Goal: Task Accomplishment & Management: Use online tool/utility

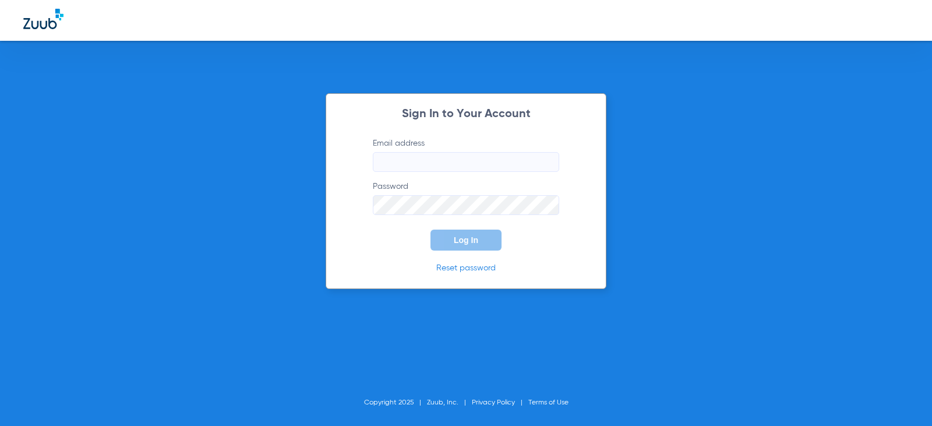
type input "sarahrentas46@mydentalmail.com"
click at [481, 246] on button "Log In" at bounding box center [466, 240] width 71 height 21
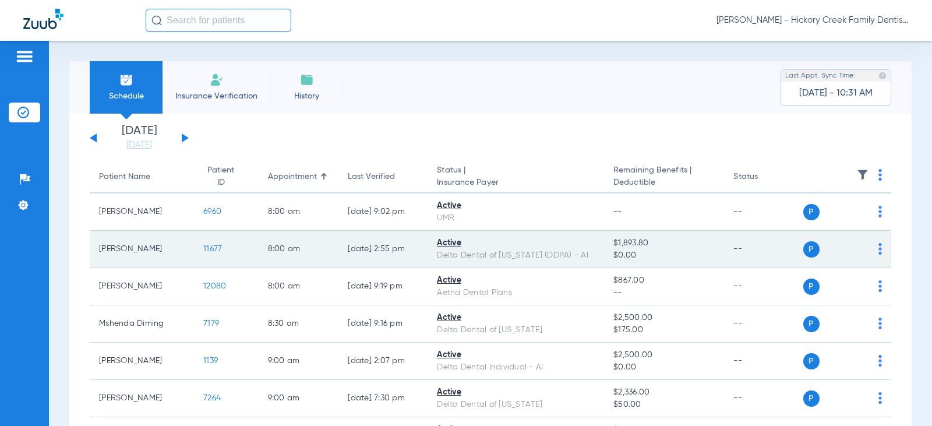
scroll to position [58, 0]
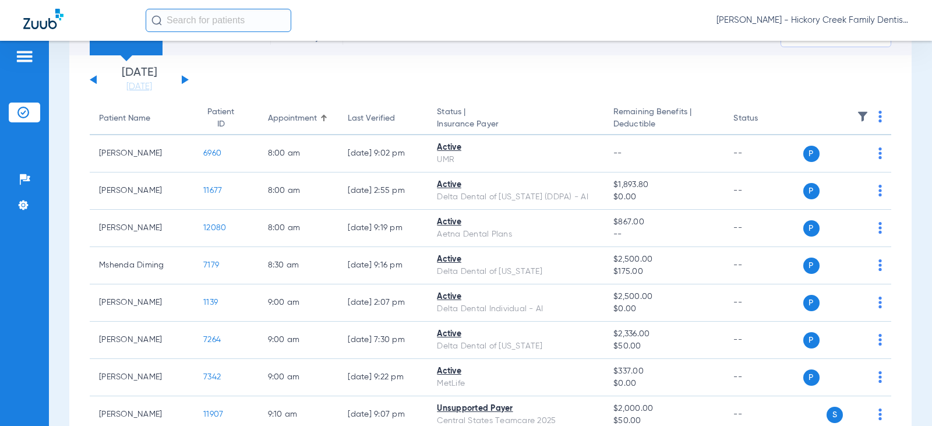
click at [188, 82] on div "Saturday 06-21-2025 Sunday 06-22-2025 Monday 06-23-2025 Tuesday 06-24-2025 Wedn…" at bounding box center [139, 80] width 99 height 26
click at [185, 82] on div "Saturday 06-21-2025 Sunday 06-22-2025 Monday 06-23-2025 Tuesday 06-24-2025 Wedn…" at bounding box center [139, 80] width 99 height 26
click at [182, 82] on button at bounding box center [185, 79] width 7 height 9
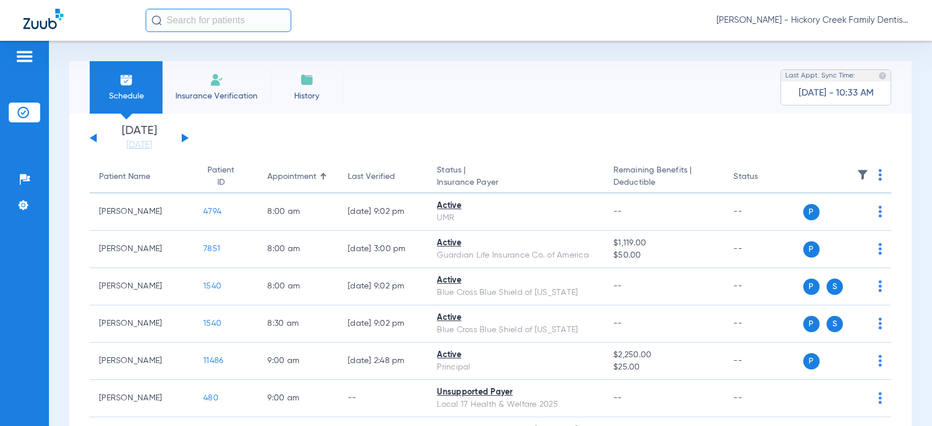
click at [177, 137] on div "Saturday 06-21-2025 Sunday 06-22-2025 Monday 06-23-2025 Tuesday 06-24-2025 Wedn…" at bounding box center [139, 138] width 99 height 26
click at [844, 79] on span "Last Appt. Sync Time:" at bounding box center [821, 76] width 70 height 12
click at [181, 138] on div "Saturday 06-21-2025 Sunday 06-22-2025 Monday 06-23-2025 Tuesday 06-24-2025 Wedn…" at bounding box center [139, 138] width 99 height 26
click at [184, 138] on button at bounding box center [185, 137] width 7 height 9
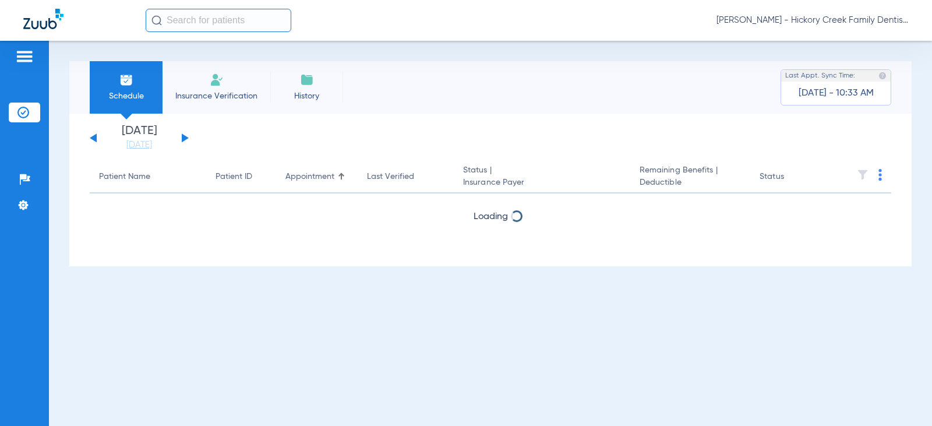
click at [184, 138] on button at bounding box center [185, 137] width 7 height 9
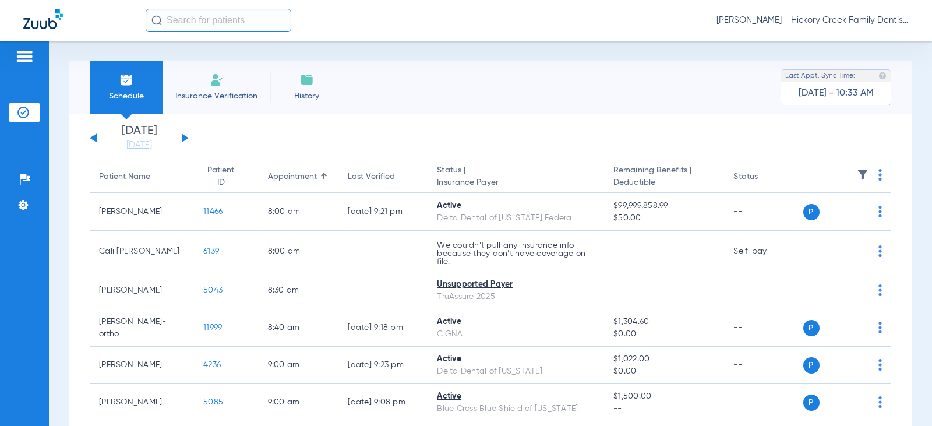
click at [184, 138] on button at bounding box center [185, 137] width 7 height 9
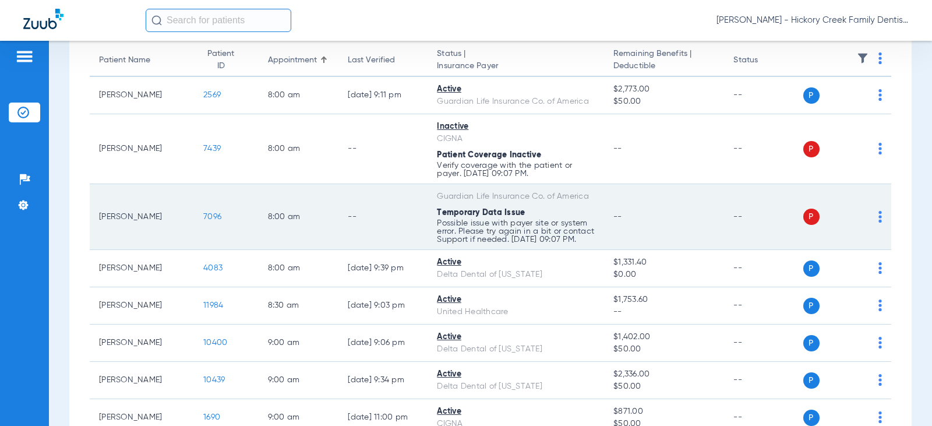
scroll to position [175, 0]
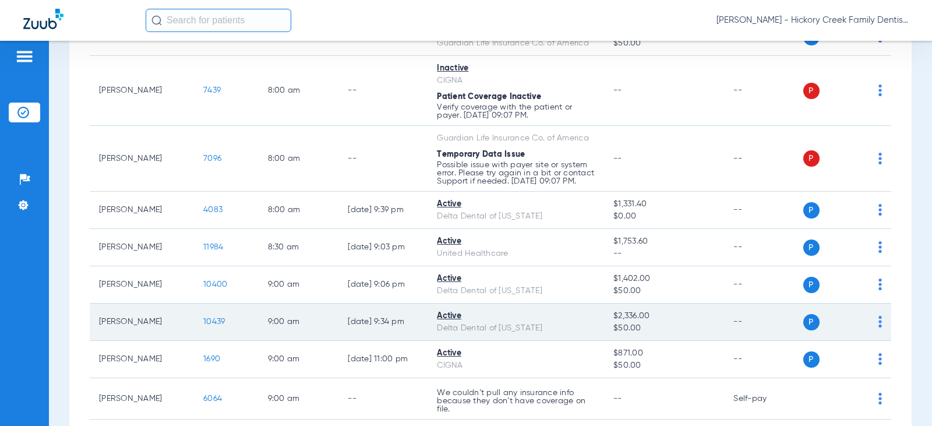
click at [827, 329] on span "S" at bounding box center [835, 322] width 16 height 16
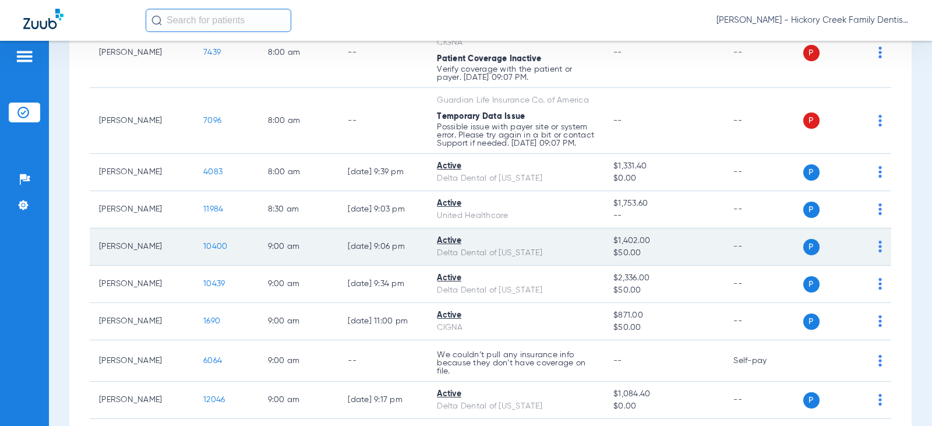
scroll to position [233, 0]
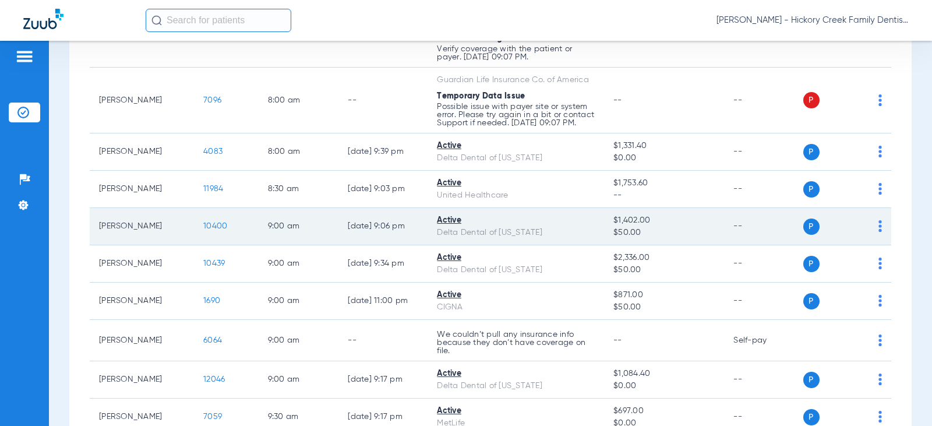
click at [879, 234] on span at bounding box center [880, 230] width 3 height 8
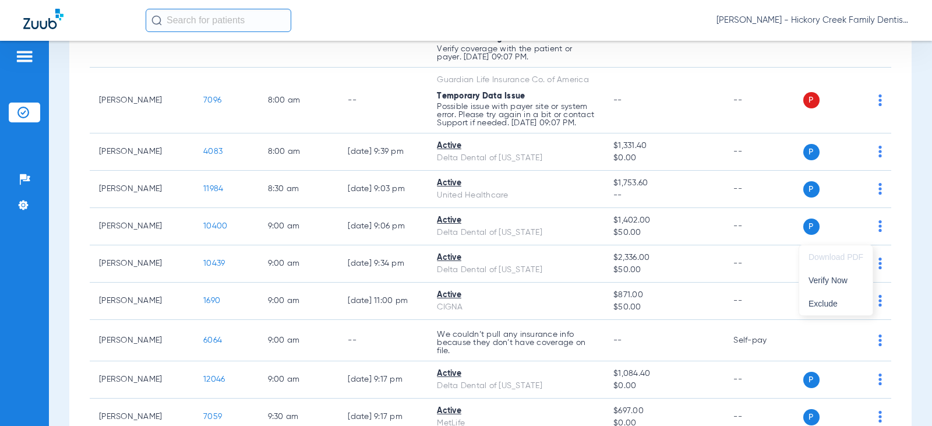
click at [614, 232] on div at bounding box center [466, 213] width 932 height 426
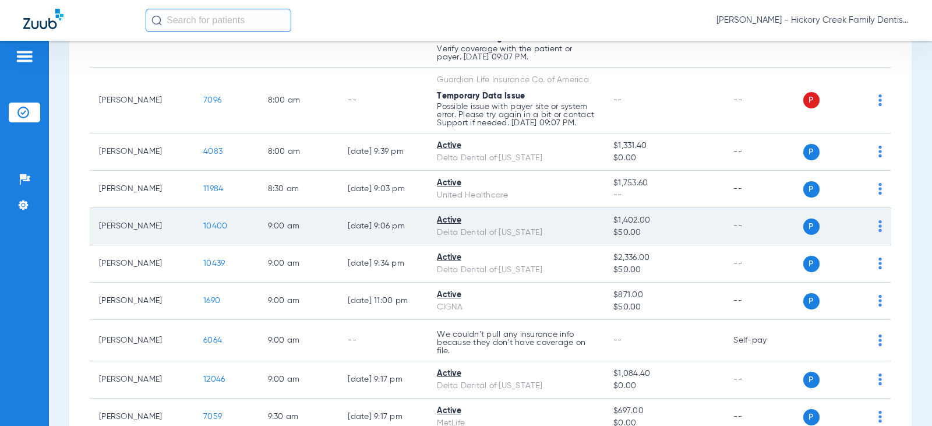
click at [194, 235] on td "10400" at bounding box center [226, 226] width 65 height 37
click at [203, 230] on span "10400" at bounding box center [215, 226] width 24 height 8
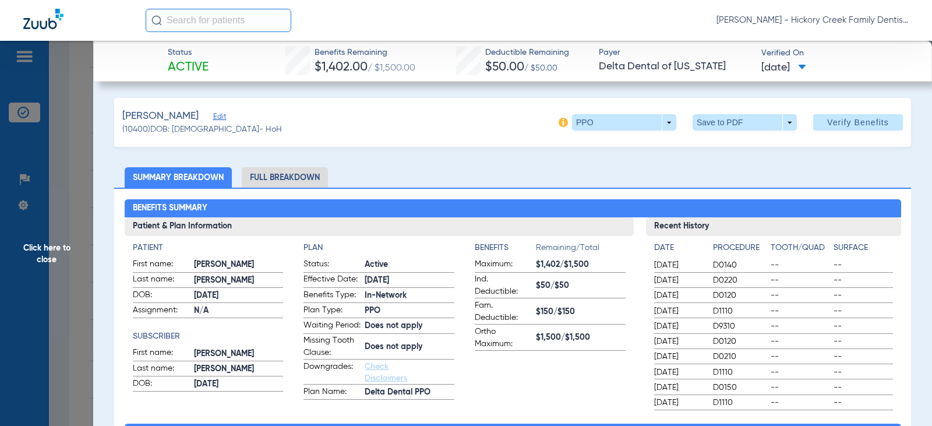
click at [26, 249] on span "Click here to close" at bounding box center [46, 254] width 93 height 426
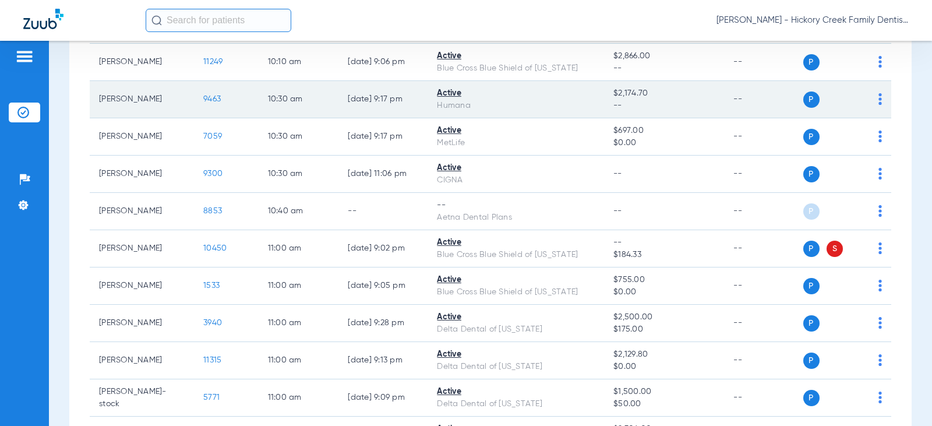
scroll to position [816, 0]
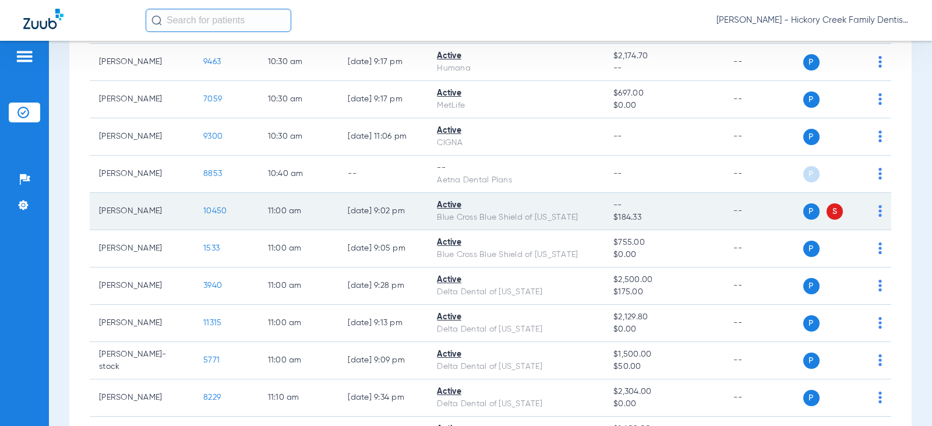
click at [827, 220] on span "S" at bounding box center [835, 211] width 16 height 16
click at [206, 215] on span "10450" at bounding box center [214, 211] width 23 height 8
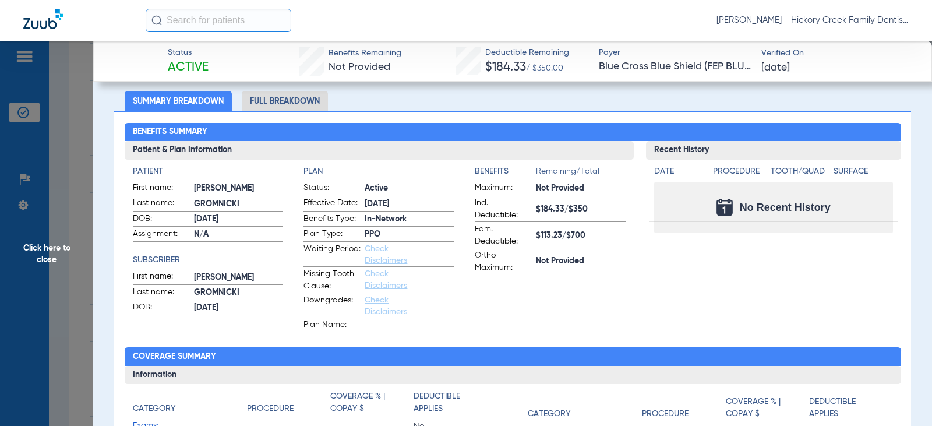
scroll to position [0, 0]
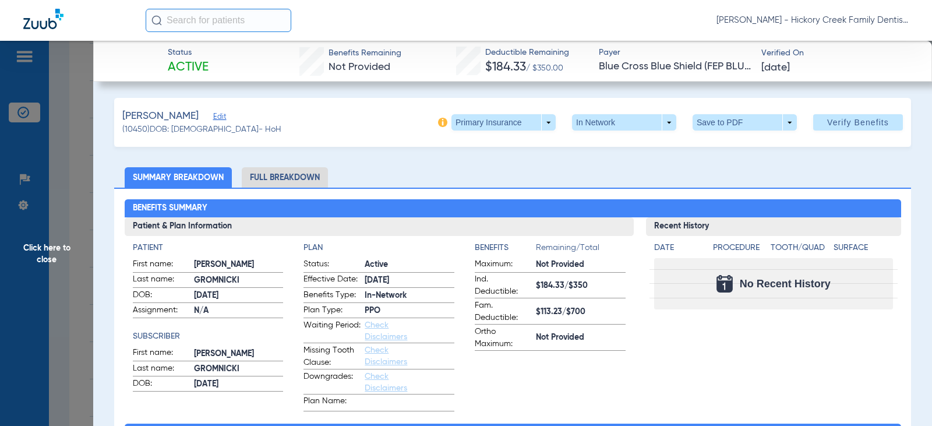
click at [55, 251] on span "Click here to close" at bounding box center [46, 254] width 93 height 426
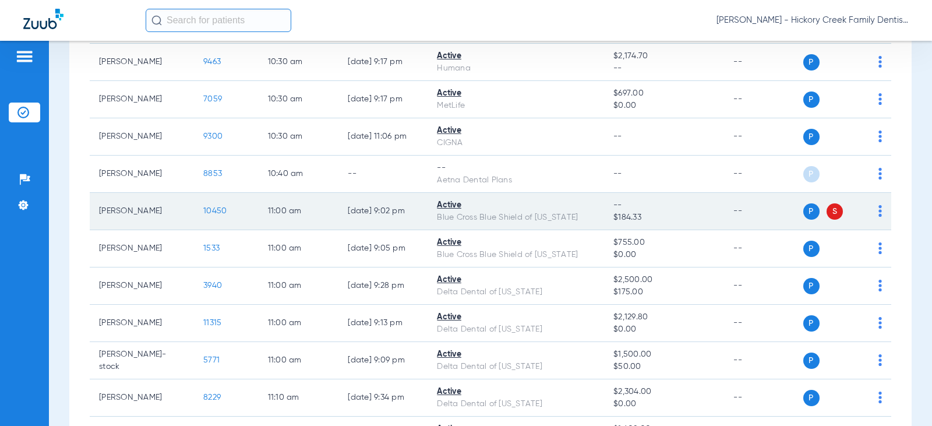
click at [829, 220] on span "S" at bounding box center [835, 211] width 16 height 16
click at [867, 220] on div "P S" at bounding box center [843, 211] width 79 height 16
click at [879, 217] on img at bounding box center [880, 211] width 3 height 12
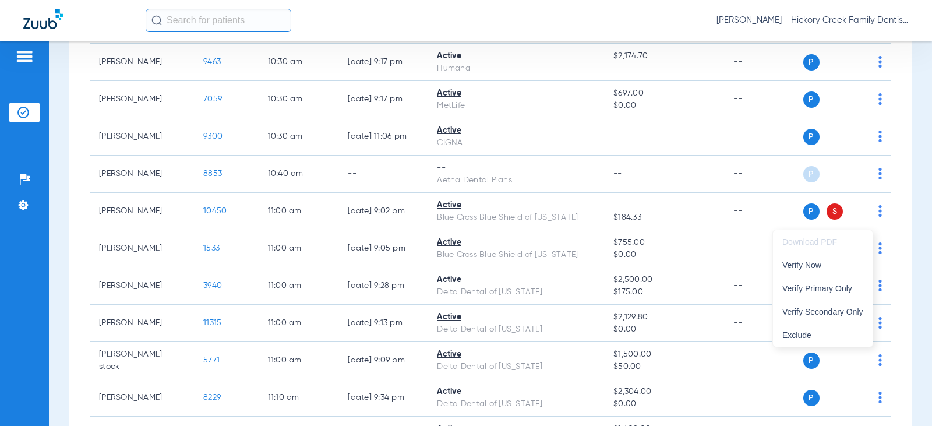
click at [235, 226] on div at bounding box center [466, 213] width 932 height 426
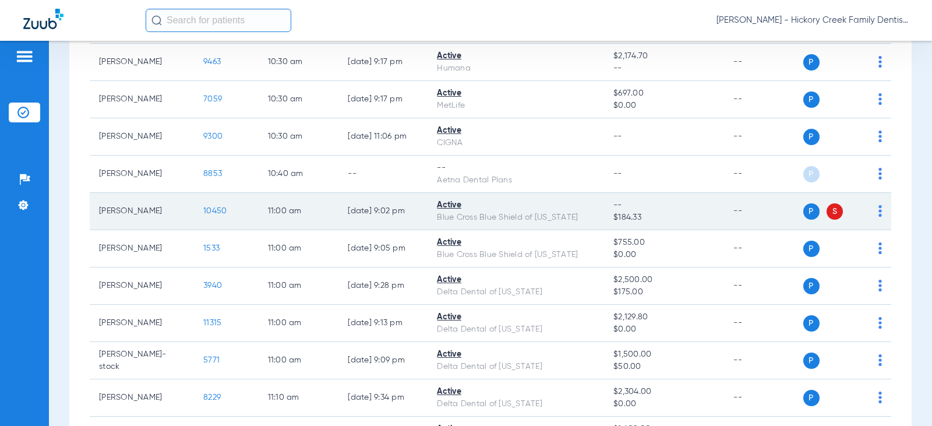
click at [208, 215] on span "10450" at bounding box center [214, 211] width 23 height 8
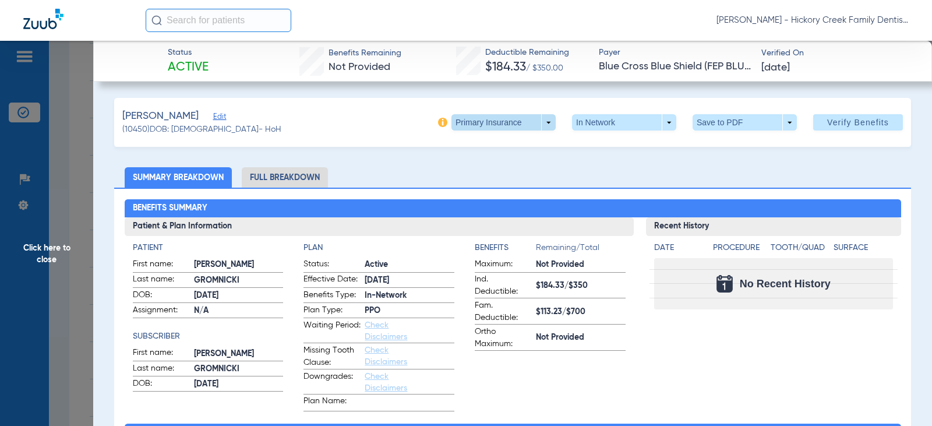
click at [513, 125] on span at bounding box center [504, 122] width 104 height 16
click at [483, 160] on button "Secondary Insurance" at bounding box center [491, 168] width 96 height 23
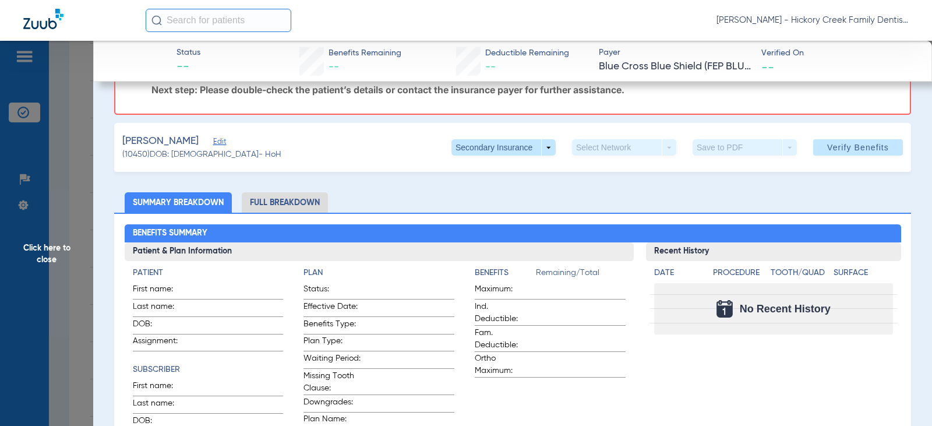
scroll to position [58, 0]
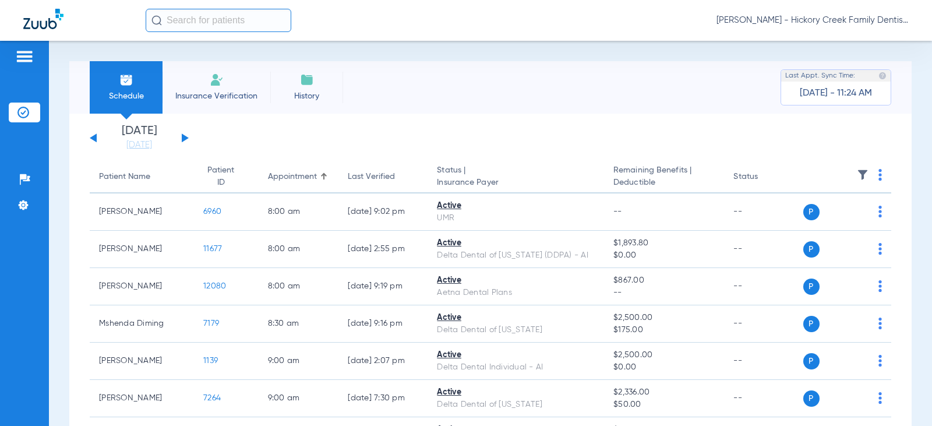
click at [19, 61] on img at bounding box center [24, 57] width 19 height 14
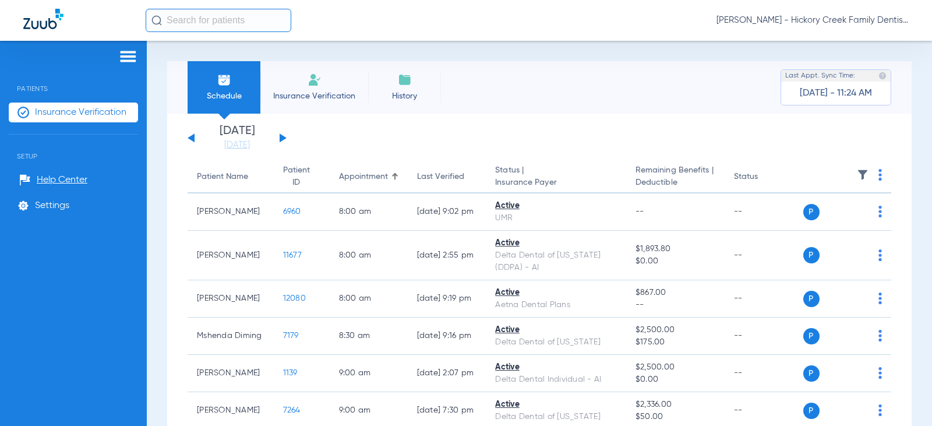
click at [836, 76] on span "Last Appt. Sync Time:" at bounding box center [821, 76] width 70 height 12
click at [218, 96] on span "Schedule" at bounding box center [223, 96] width 55 height 12
click at [327, 90] on span "Insurance Verification" at bounding box center [314, 96] width 90 height 12
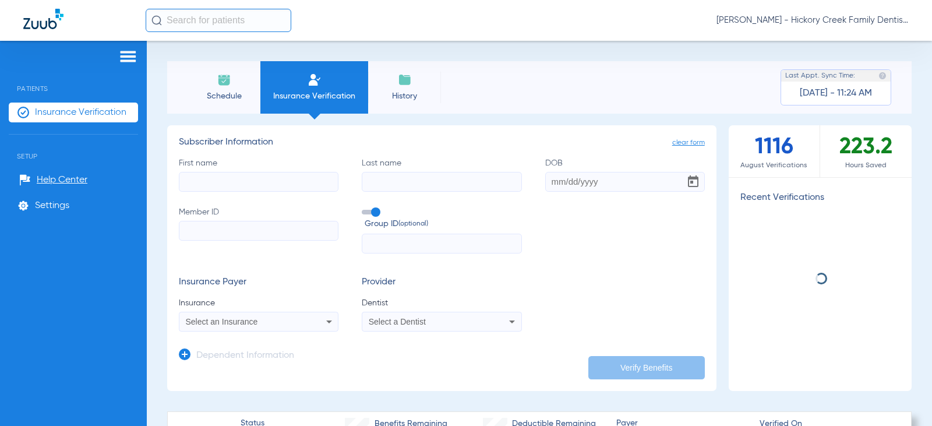
click at [223, 78] on img at bounding box center [224, 80] width 14 height 14
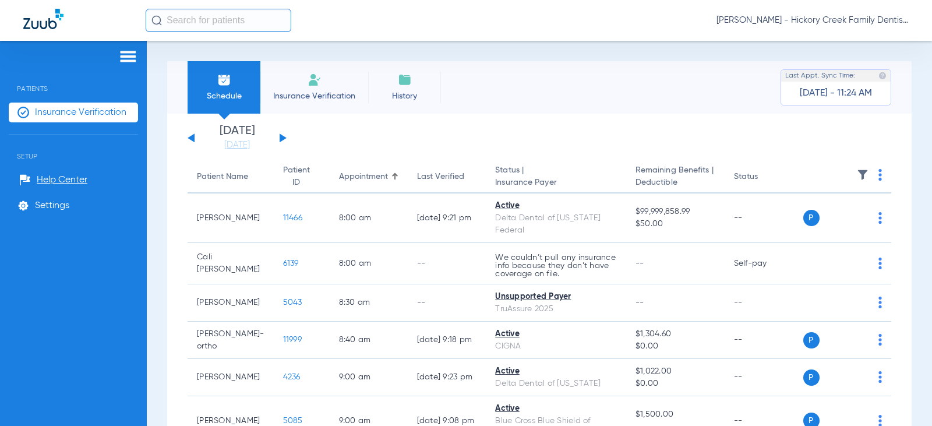
click at [281, 140] on button at bounding box center [283, 137] width 7 height 9
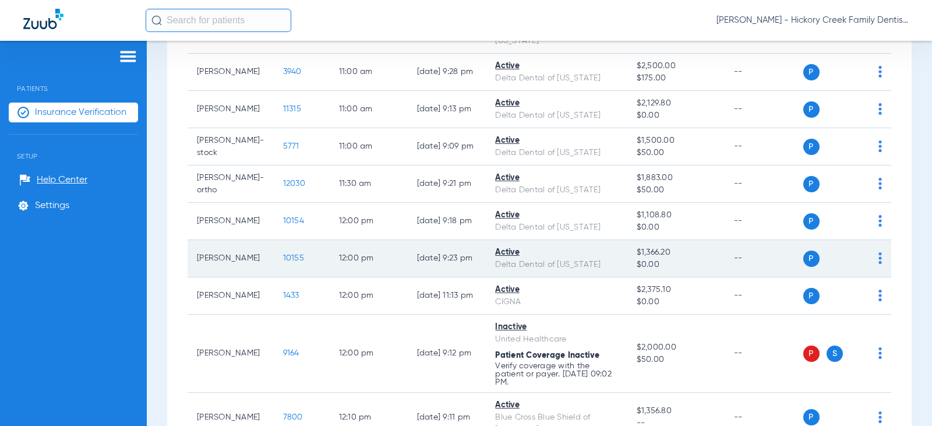
scroll to position [1166, 0]
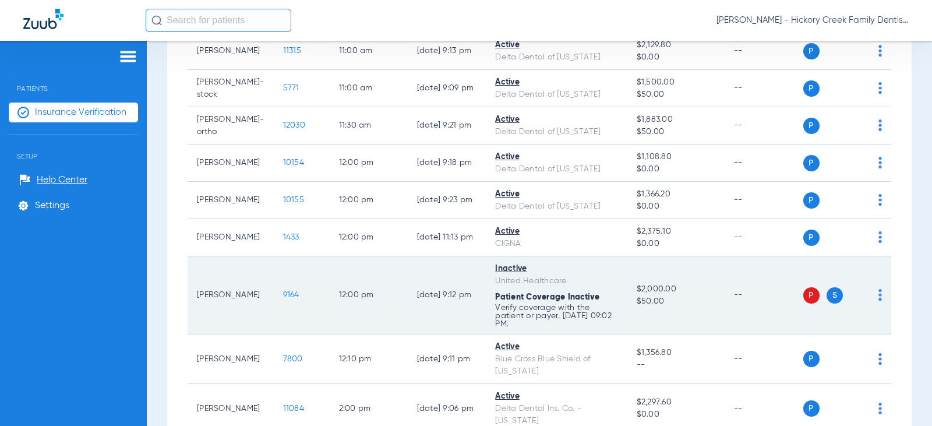
click at [804, 287] on span "P" at bounding box center [812, 295] width 16 height 16
click at [879, 289] on img at bounding box center [880, 295] width 3 height 12
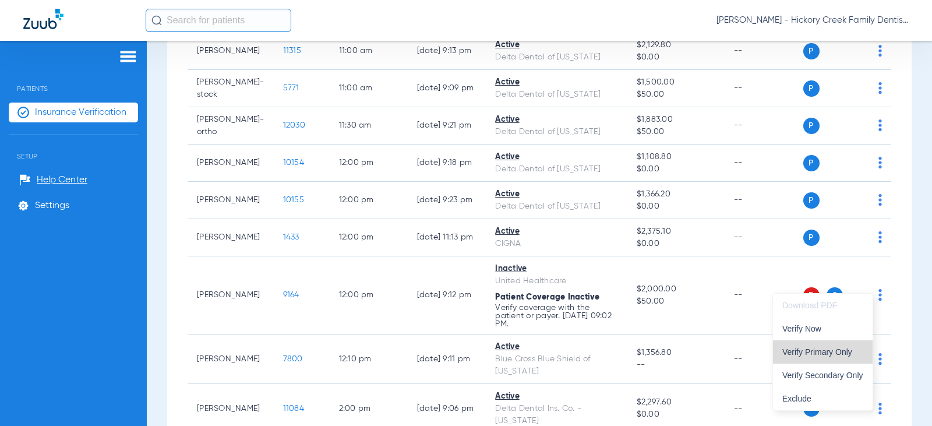
click at [811, 351] on span "Verify Primary Only" at bounding box center [823, 352] width 81 height 8
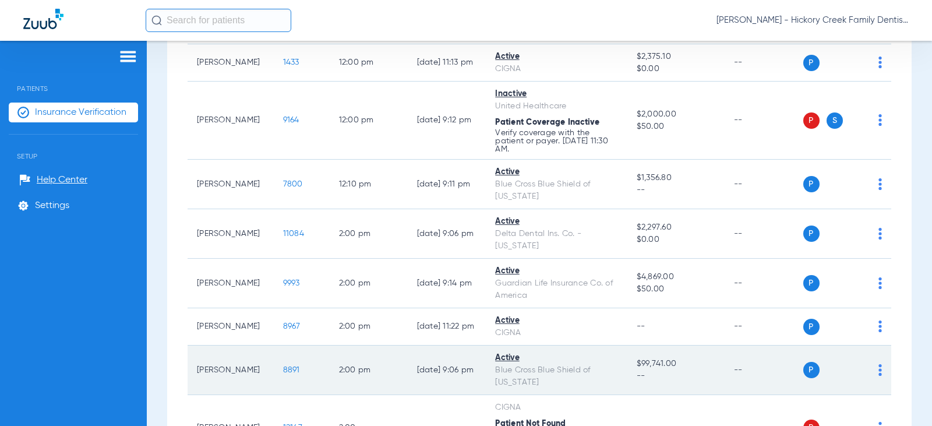
scroll to position [1282, 0]
